Goal: Find specific page/section: Find specific page/section

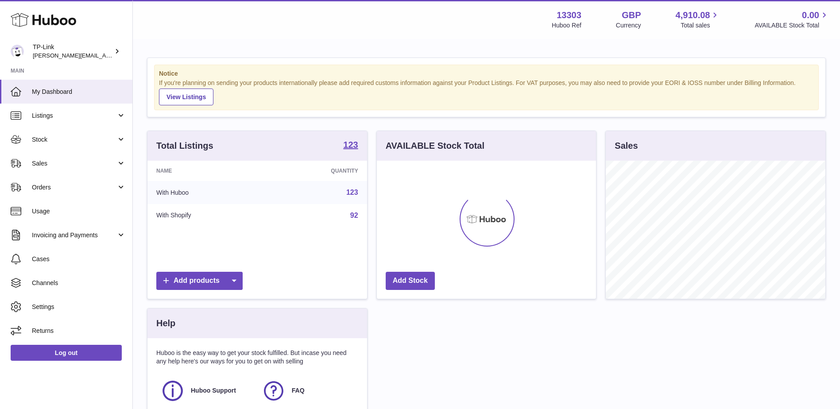
scroll to position [138, 219]
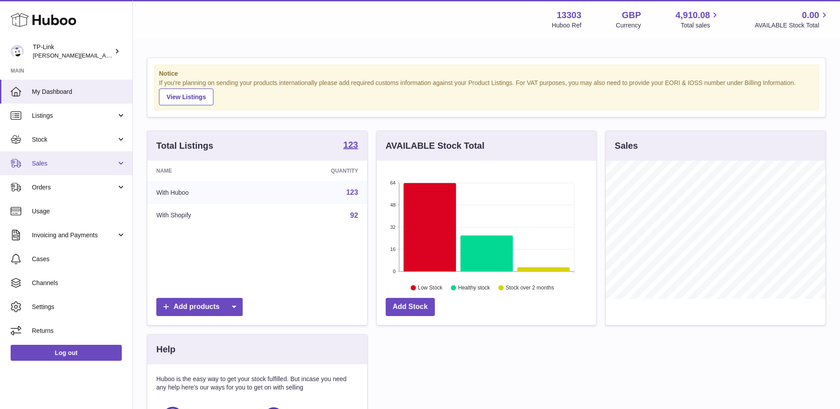
click at [80, 168] on link "Sales" at bounding box center [66, 163] width 132 height 24
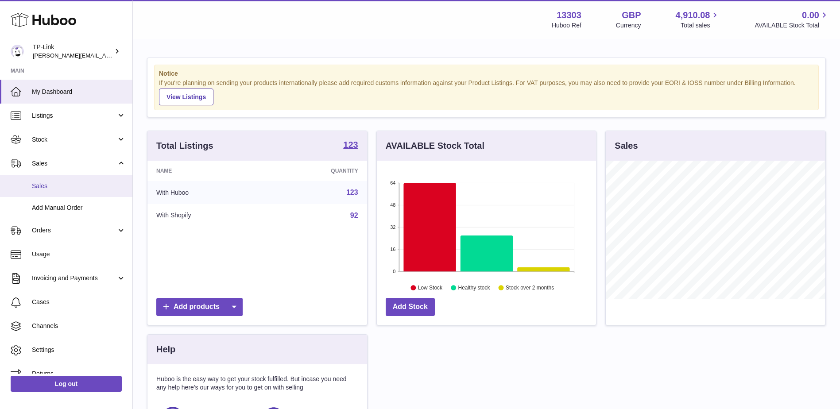
click at [80, 189] on span "Sales" at bounding box center [79, 186] width 94 height 8
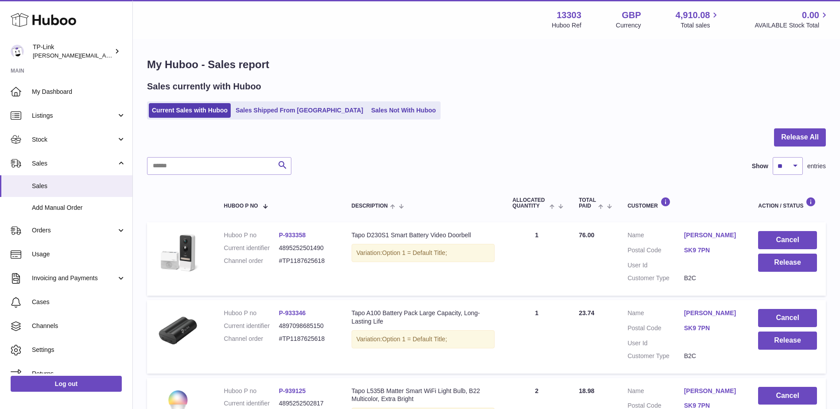
click at [708, 232] on link "Matthew Peacock" at bounding box center [712, 235] width 57 height 8
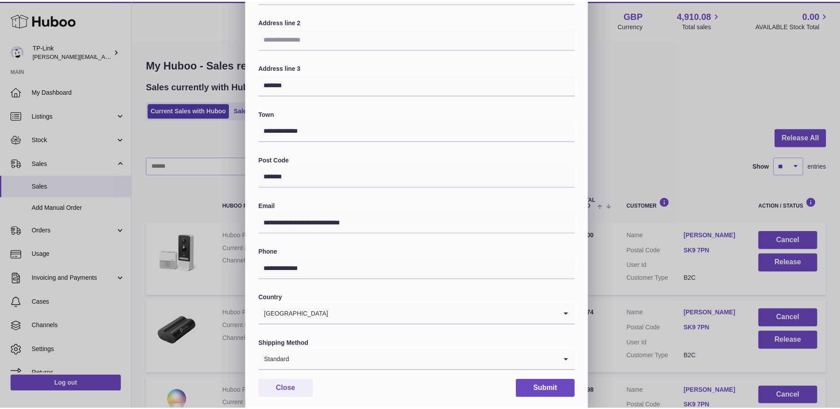
scroll to position [149, 0]
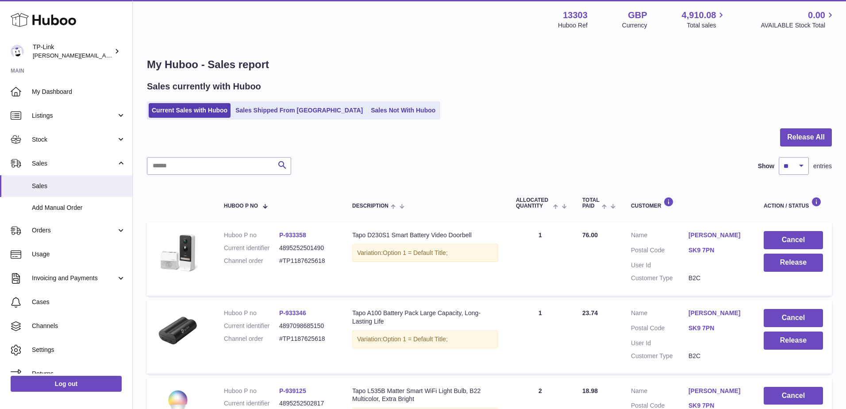
click at [166, 162] on div at bounding box center [423, 204] width 846 height 409
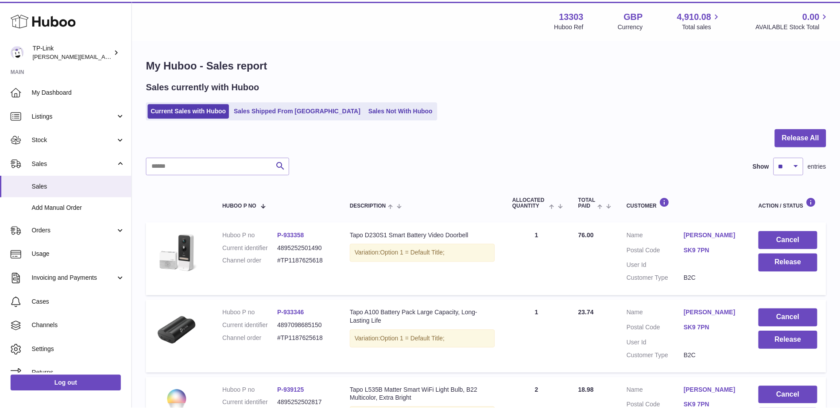
scroll to position [0, 0]
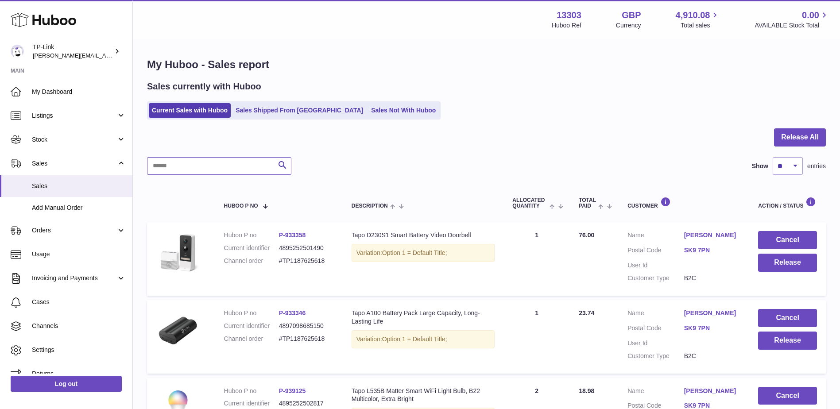
click at [172, 166] on input "text" at bounding box center [219, 166] width 144 height 18
